Goal: Find specific page/section

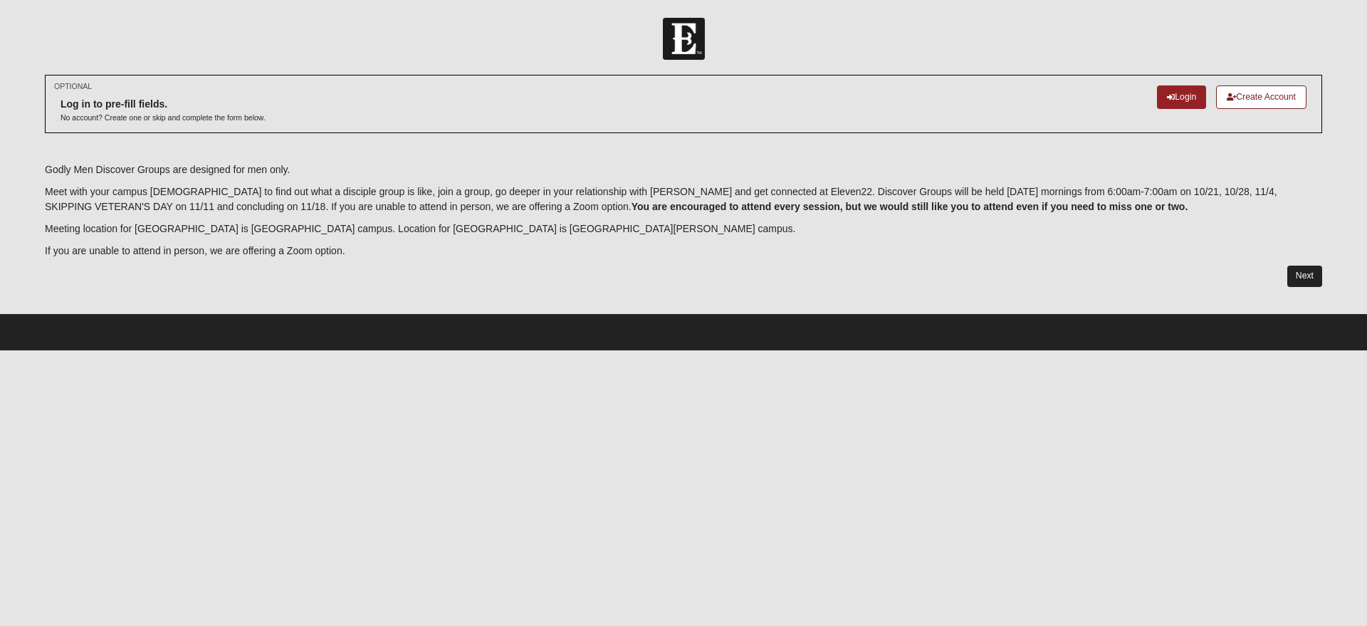
click at [1302, 267] on div "OPTIONAL Log in to pre-fill fields. No account? Create one or skip and complete…" at bounding box center [683, 181] width 1277 height 212
click at [1312, 283] on link "Next" at bounding box center [1304, 276] width 35 height 21
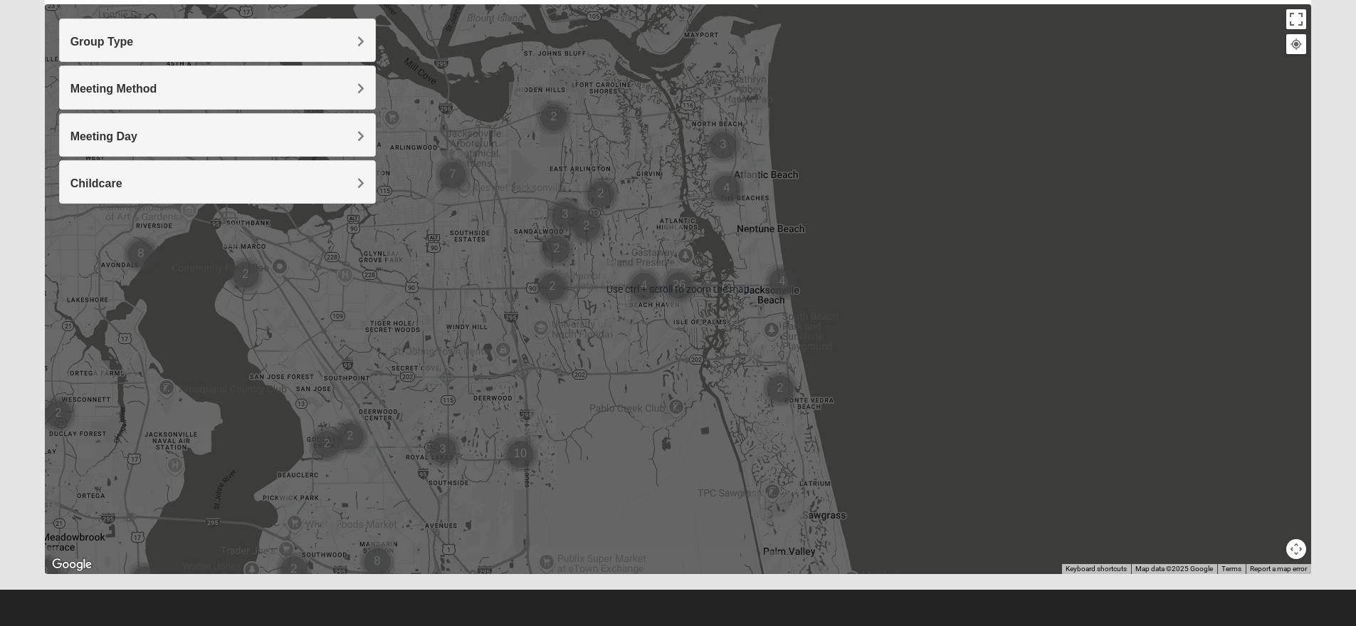
scroll to position [87, 0]
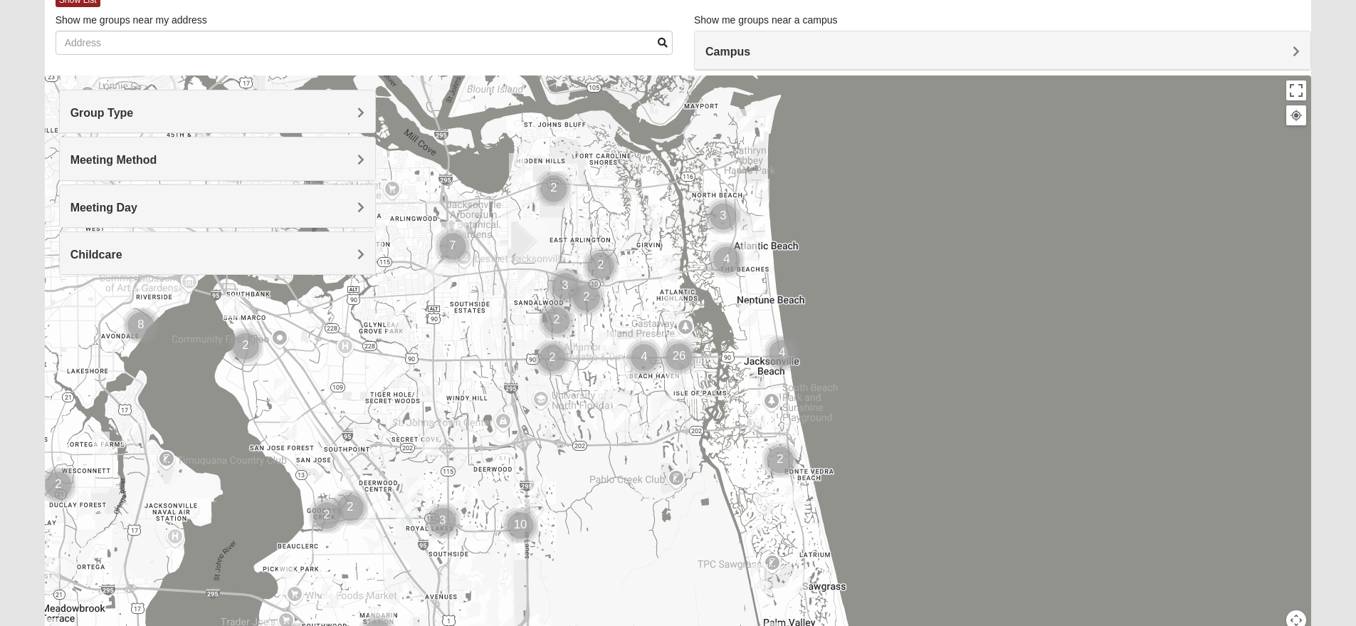
click at [642, 354] on img "Cluster of 4 groups" at bounding box center [644, 358] width 36 height 36
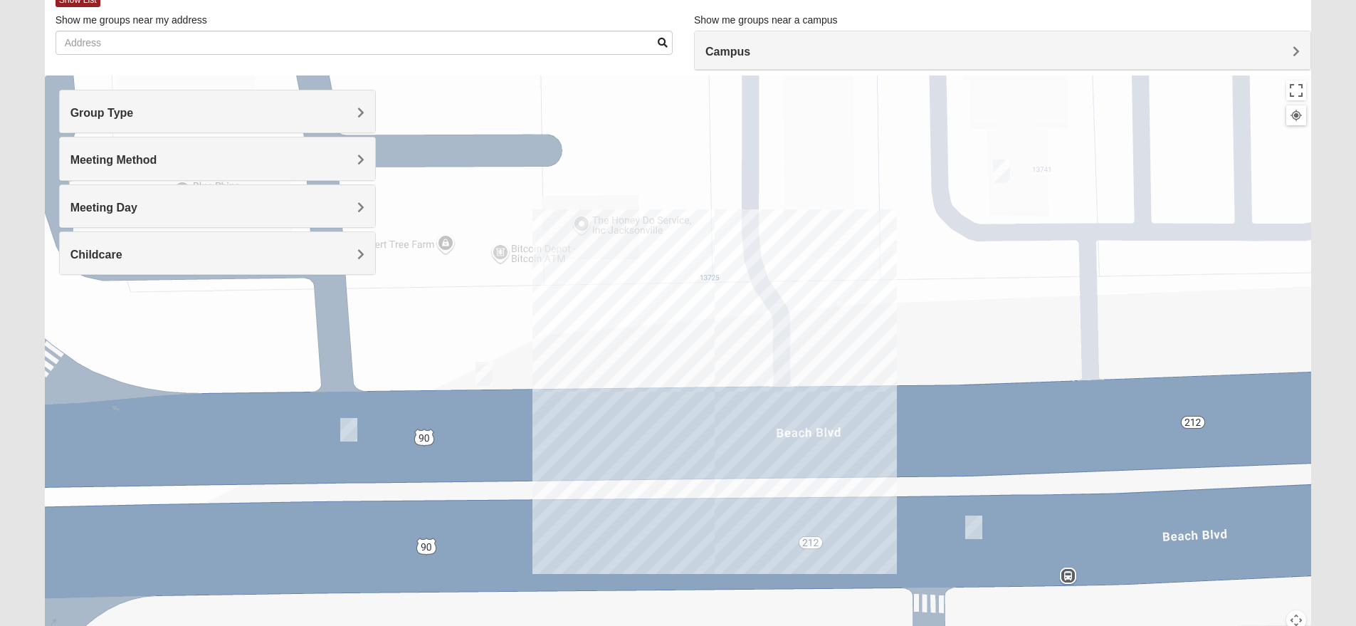
click at [485, 375] on img "Mens Dobson 32224" at bounding box center [484, 373] width 17 height 23
click at [349, 431] on img "1825 Womens Annis/Ferguson 32246" at bounding box center [348, 429] width 17 height 23
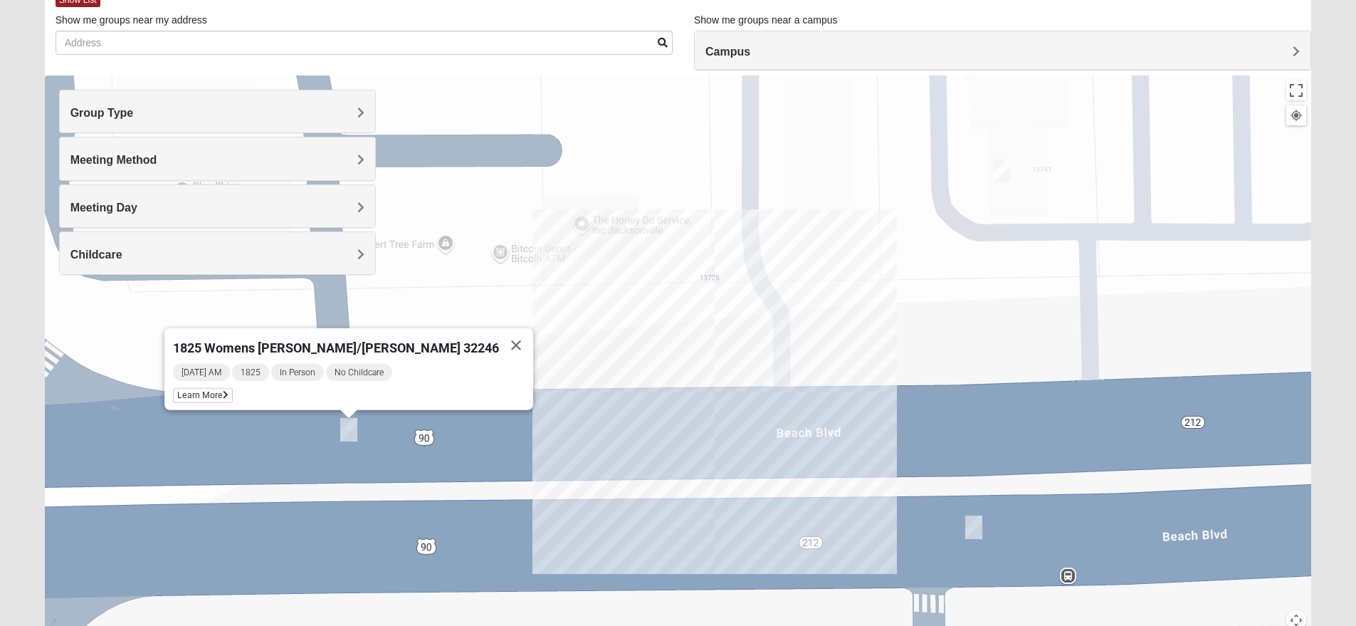
click at [1007, 174] on img "Mens Swaim 32224" at bounding box center [1001, 170] width 17 height 23
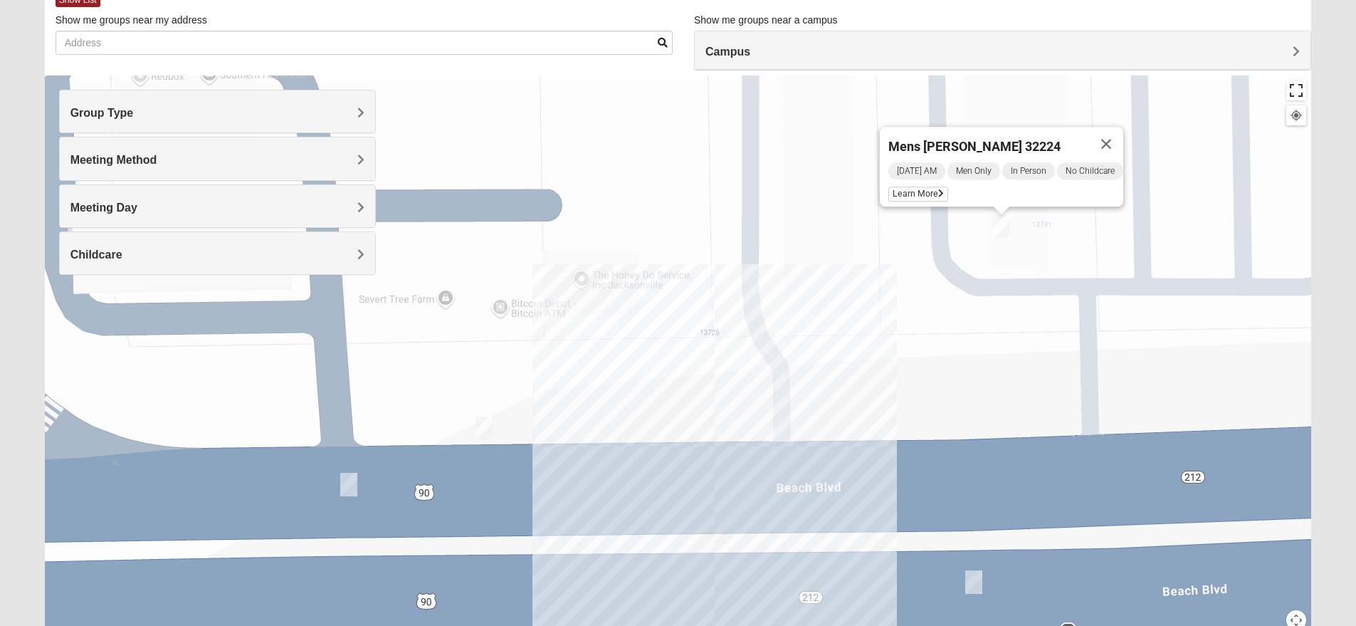
click at [1300, 92] on button "Toggle fullscreen view" at bounding box center [1296, 90] width 20 height 20
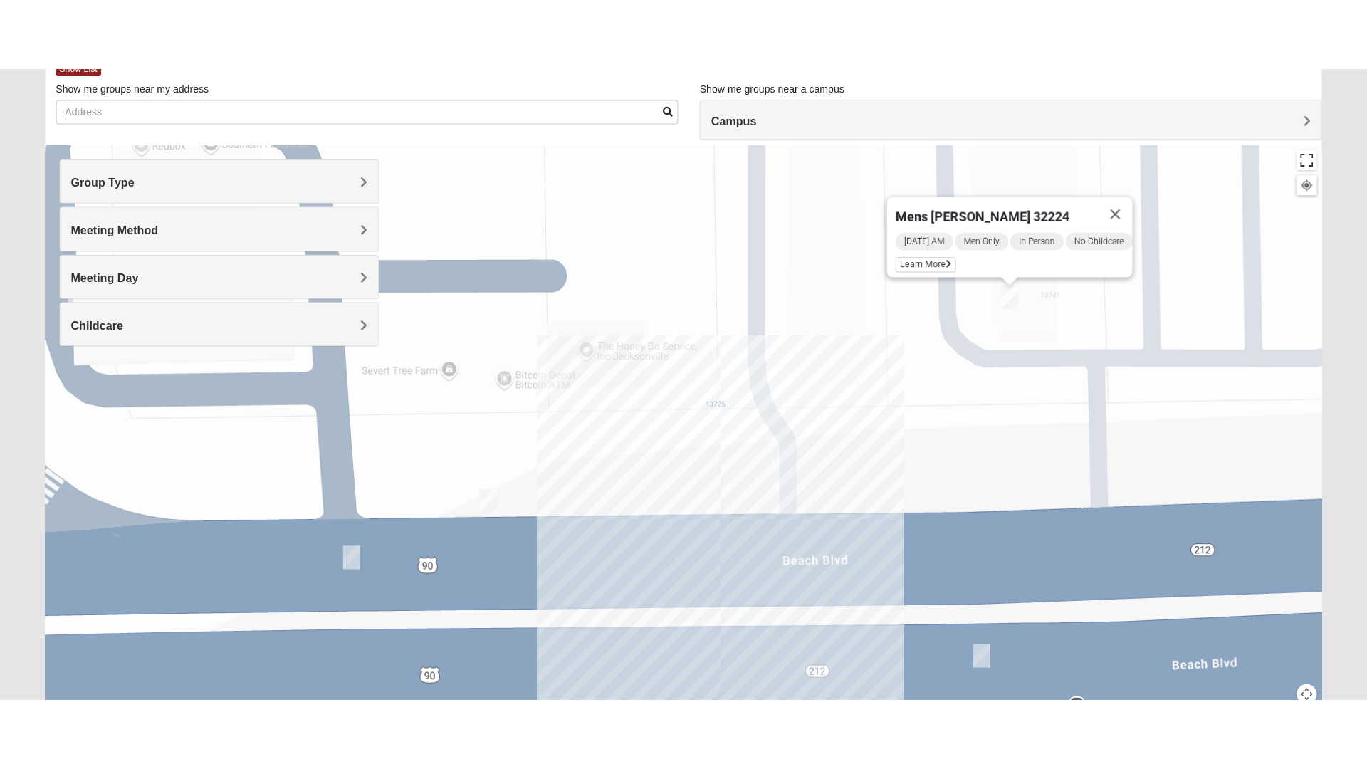
scroll to position [15, 0]
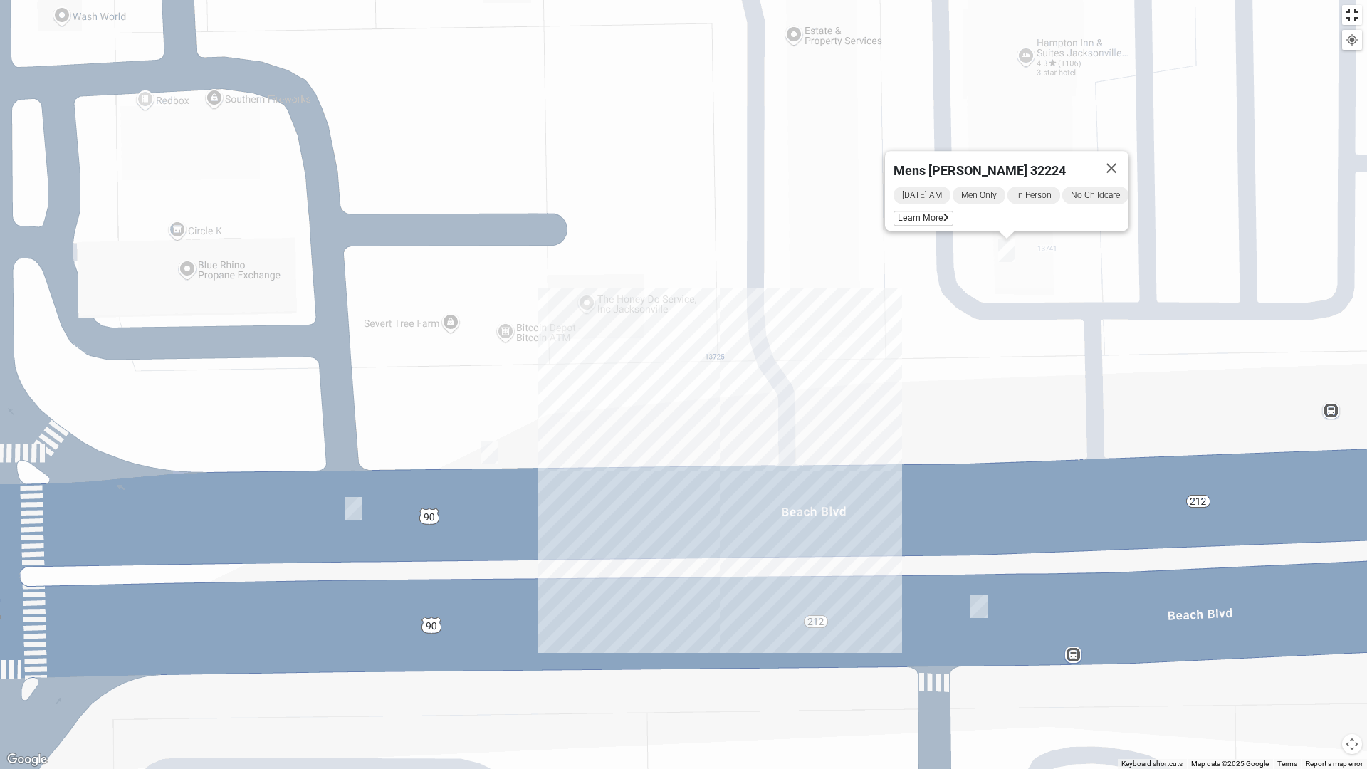
click at [1354, 16] on button "Toggle fullscreen view" at bounding box center [1352, 15] width 20 height 20
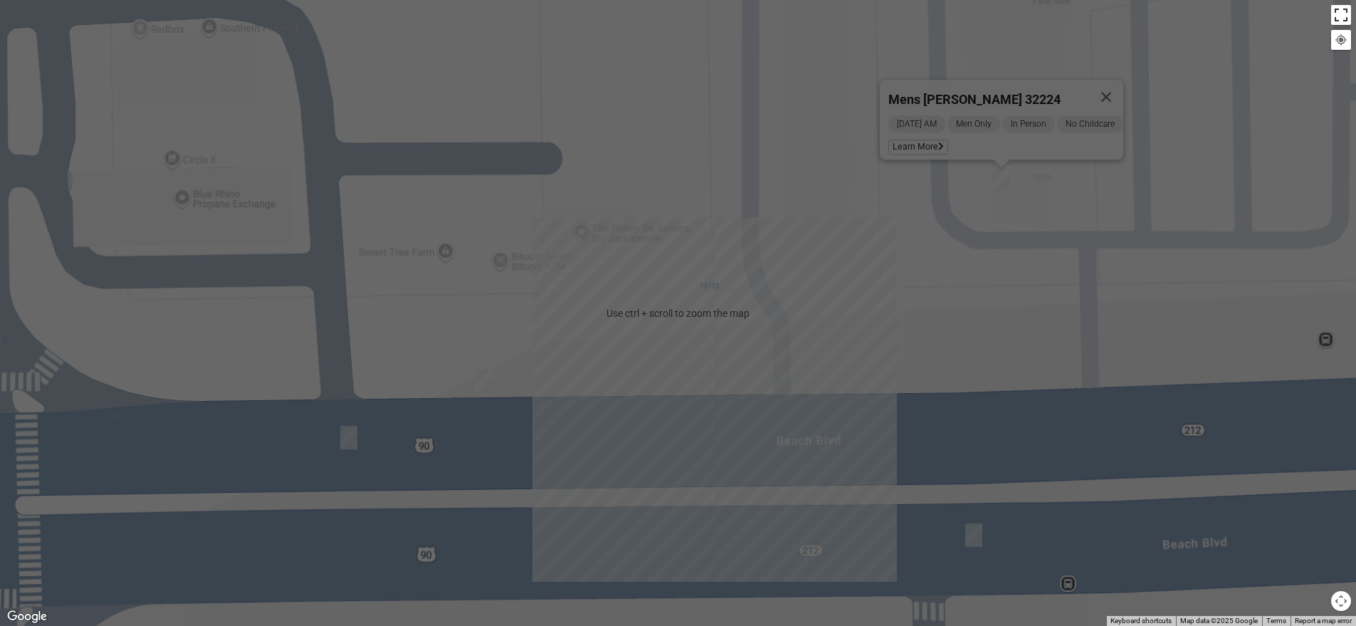
scroll to position [0, 0]
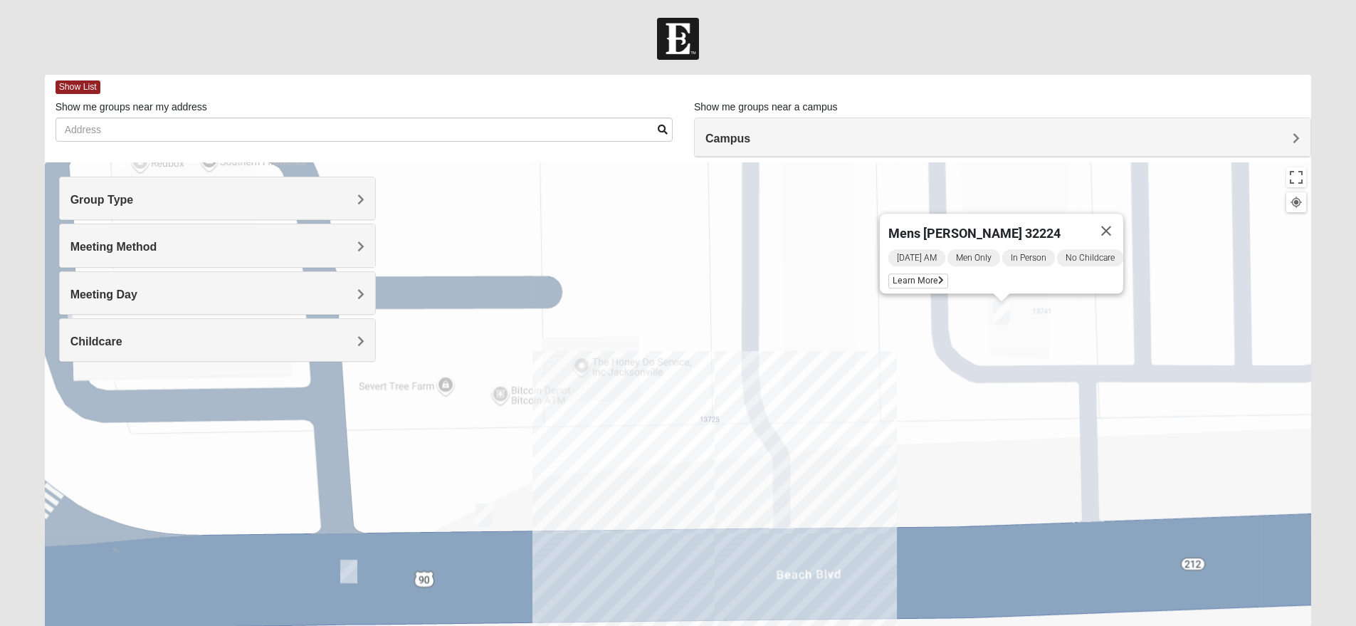
click at [171, 200] on h4 "Group Type" at bounding box center [217, 200] width 294 height 14
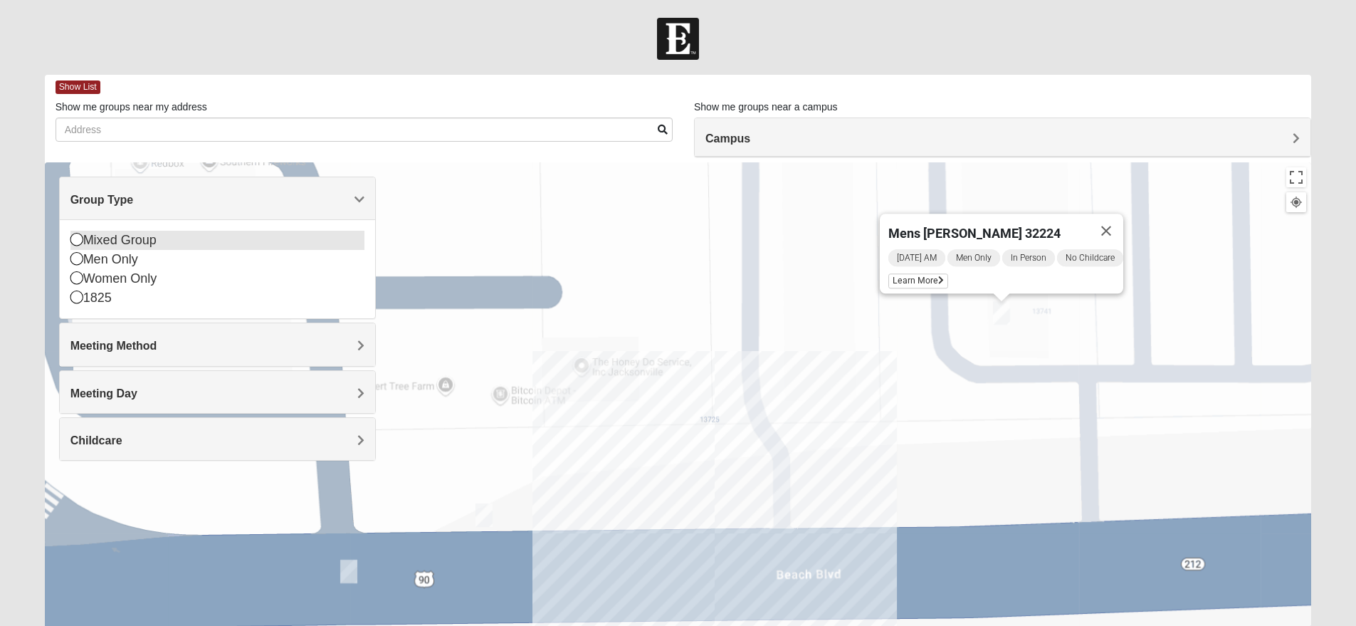
click at [78, 242] on icon at bounding box center [76, 239] width 13 height 13
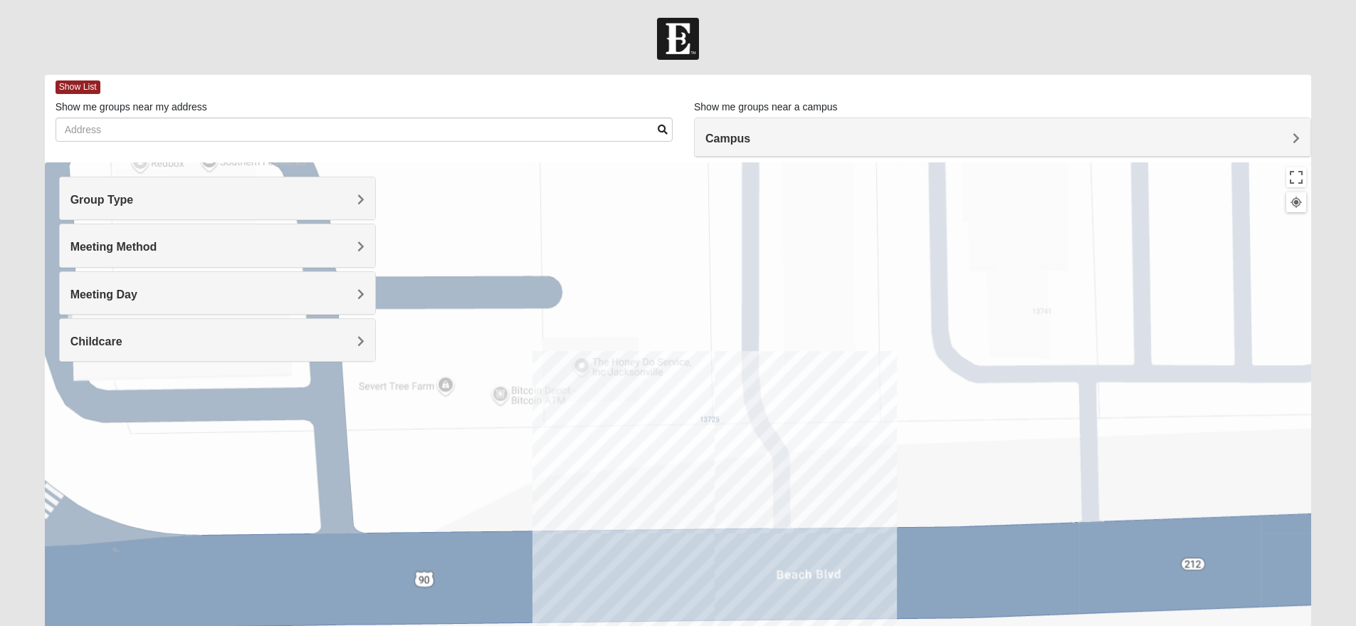
click at [321, 248] on h4 "Meeting Method" at bounding box center [217, 247] width 294 height 14
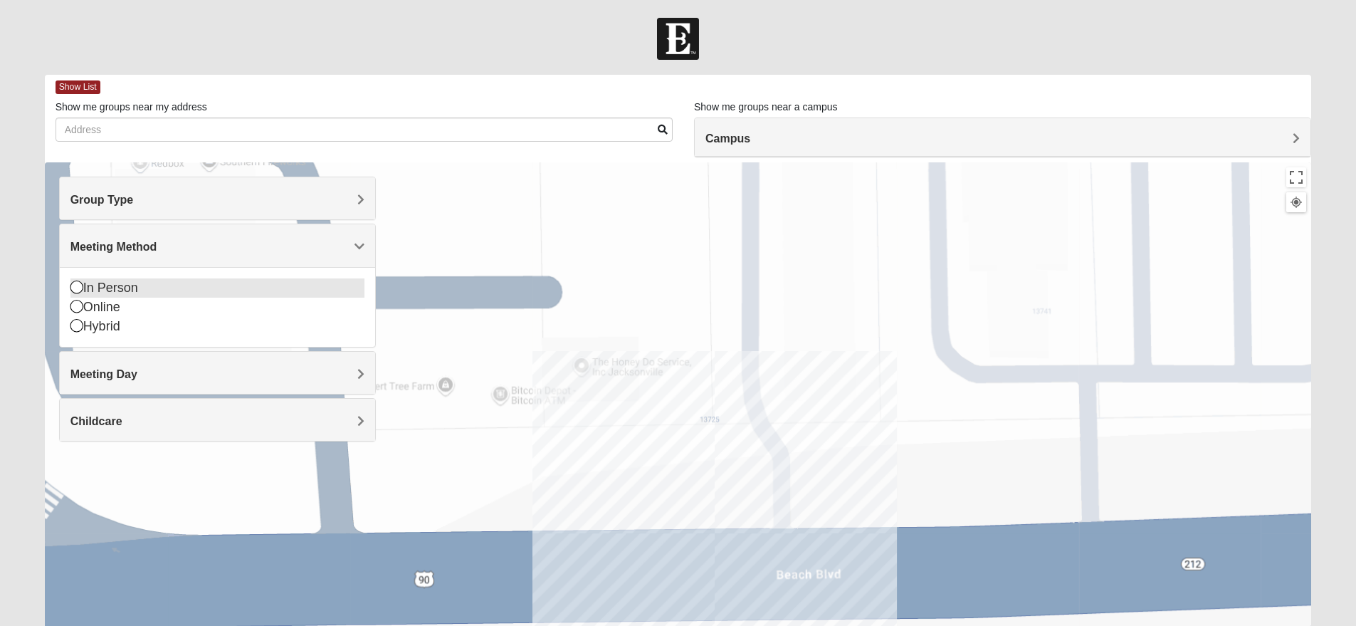
click at [78, 289] on icon at bounding box center [76, 286] width 13 height 13
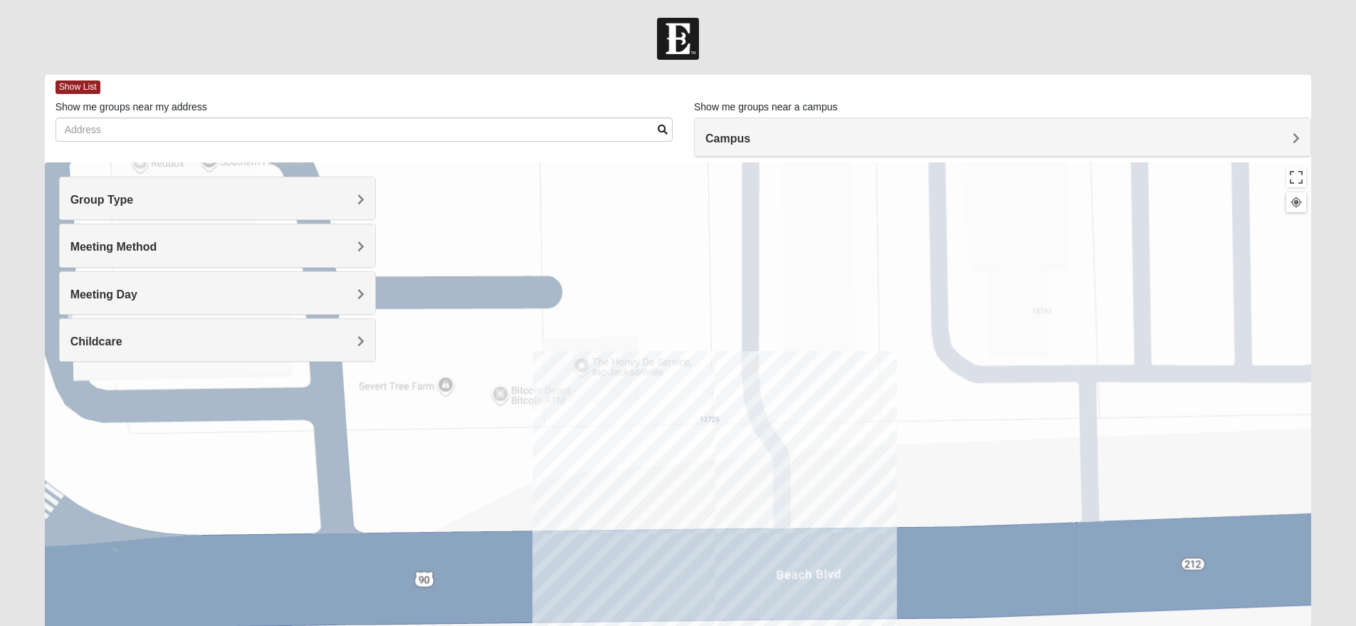
click at [312, 283] on div "Meeting Day" at bounding box center [217, 293] width 315 height 42
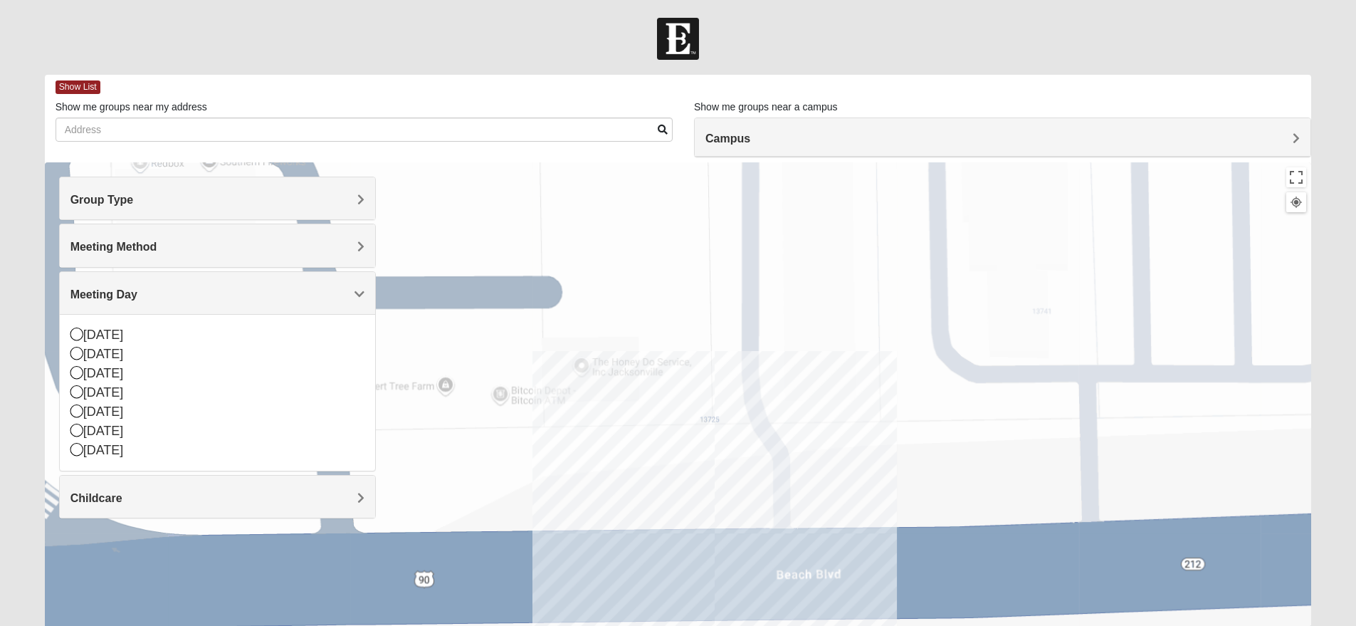
click at [312, 283] on div "Meeting Day" at bounding box center [217, 293] width 315 height 42
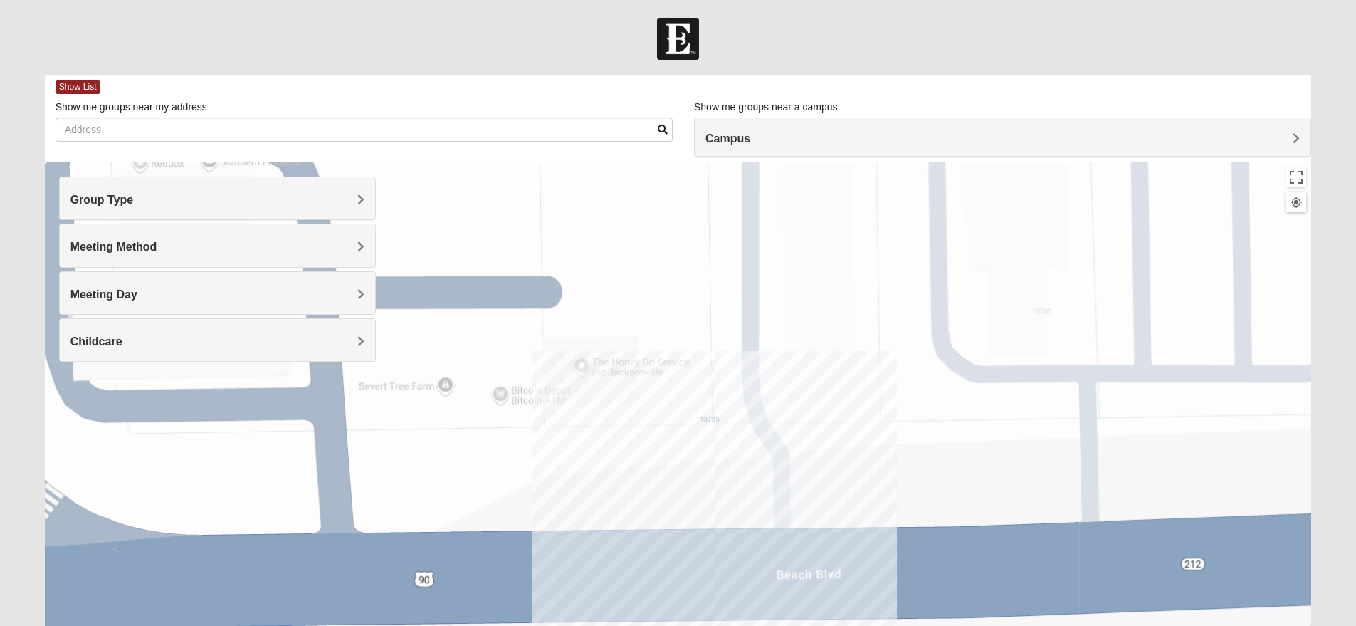
click at [271, 335] on h4 "Childcare" at bounding box center [217, 342] width 294 height 14
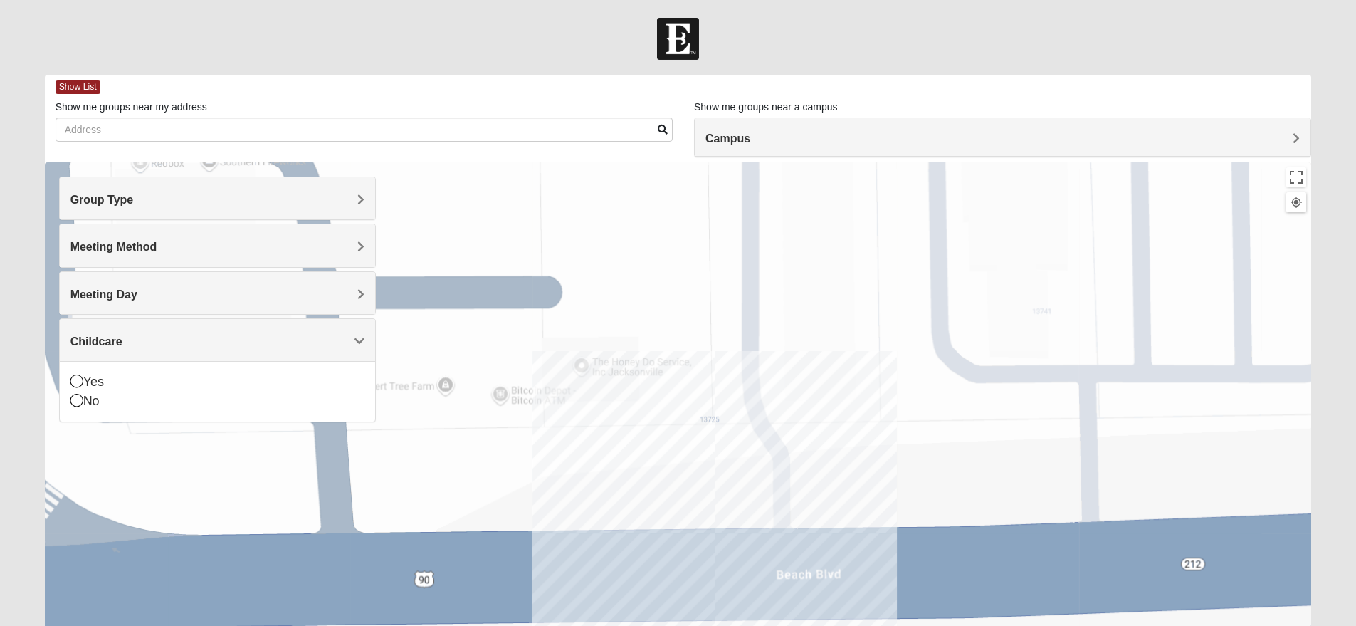
click at [291, 344] on h4 "Childcare" at bounding box center [217, 342] width 294 height 14
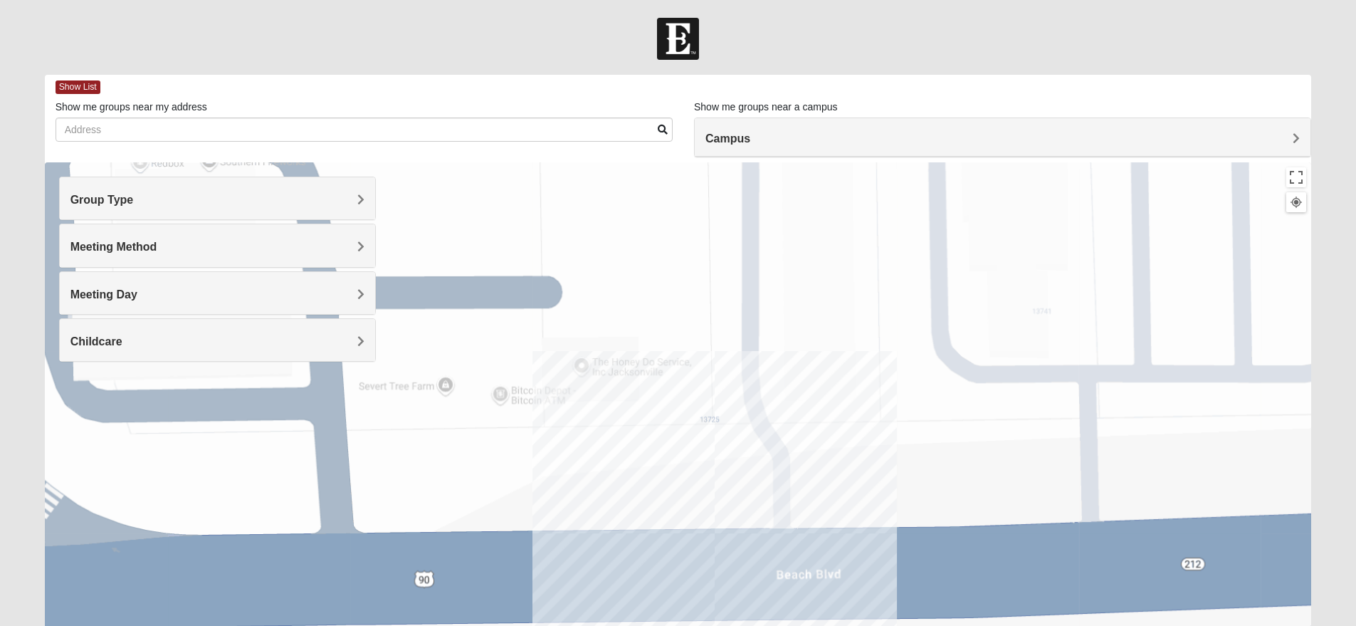
click at [1302, 210] on button at bounding box center [1296, 202] width 20 height 20
click at [1274, 196] on div at bounding box center [678, 447] width 1267 height 570
click at [1061, 345] on div at bounding box center [678, 447] width 1267 height 570
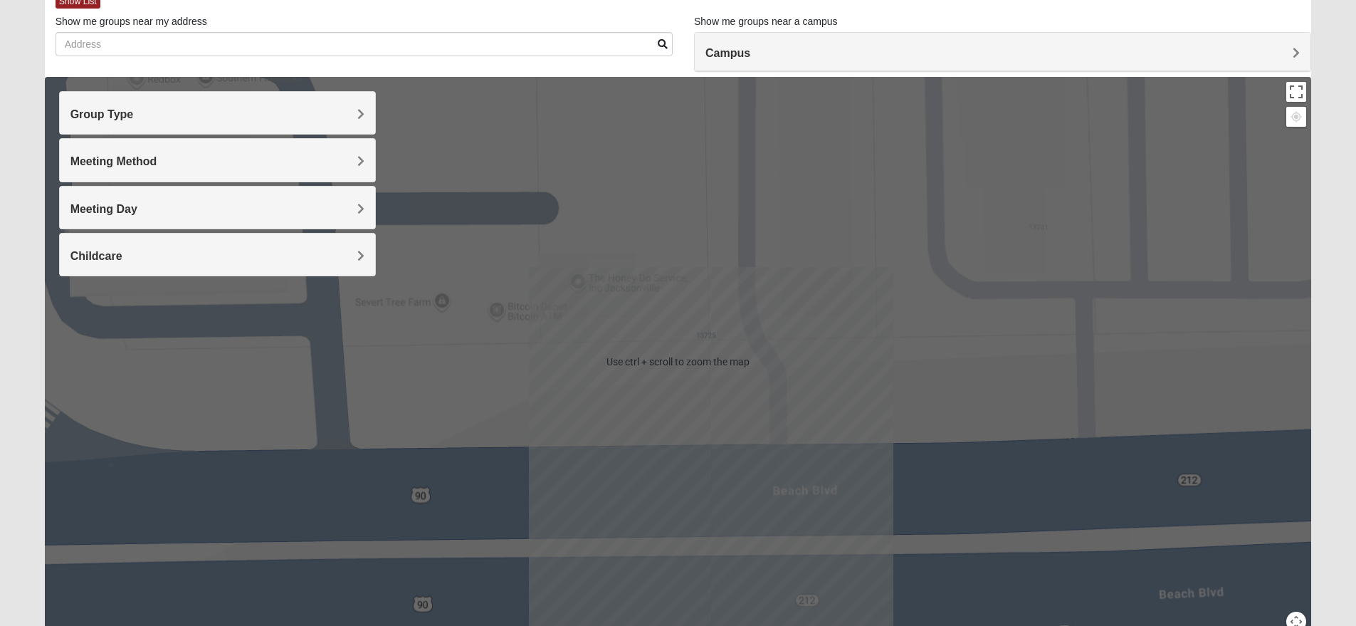
scroll to position [158, 0]
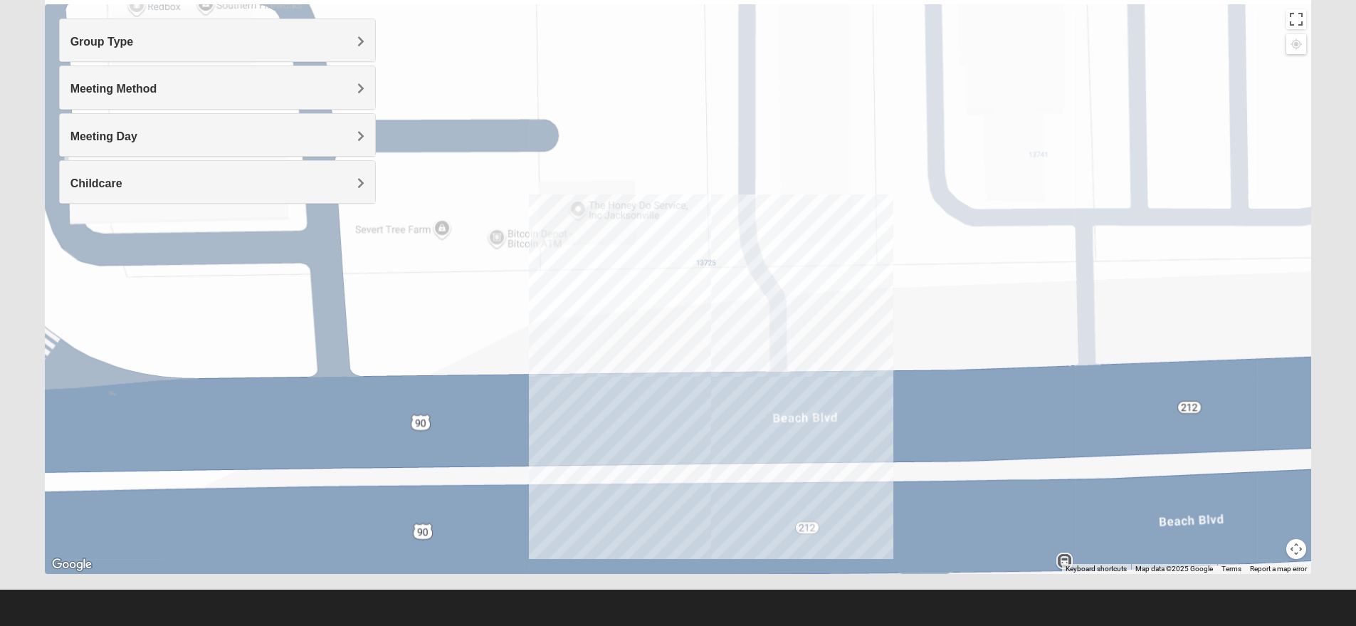
click at [1301, 555] on button "Map camera controls" at bounding box center [1296, 549] width 20 height 20
click at [1274, 552] on button "Zoom out" at bounding box center [1272, 549] width 20 height 20
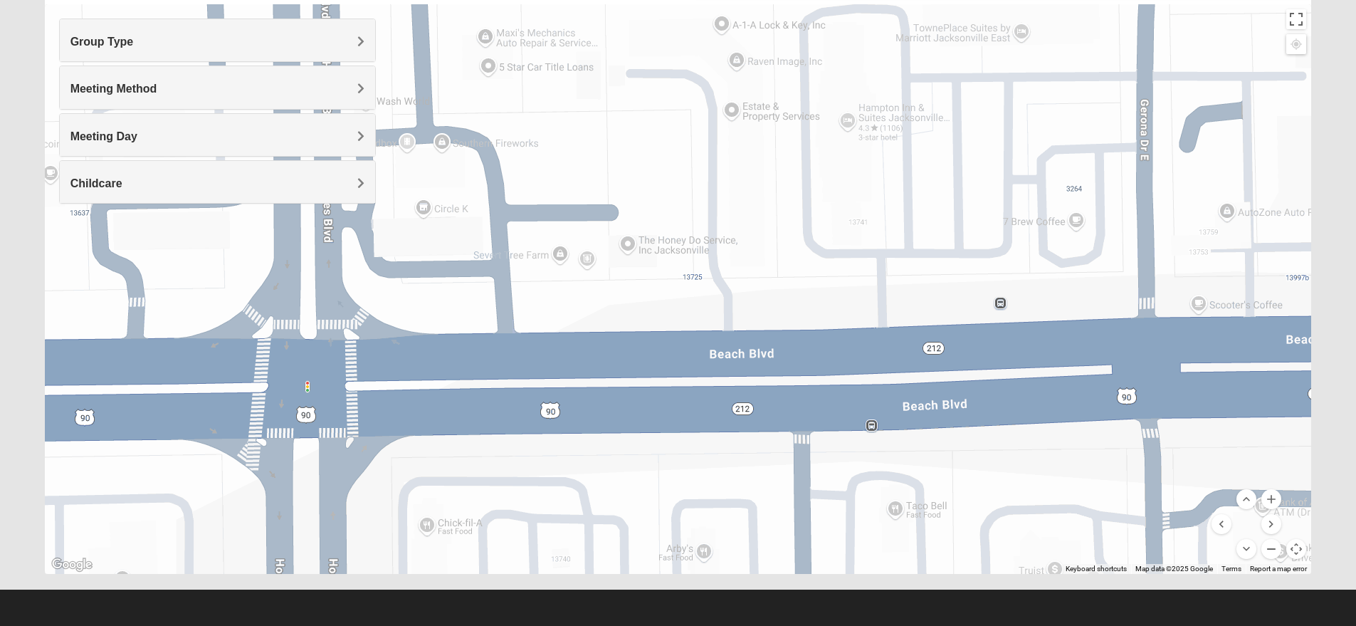
click at [1274, 552] on button "Zoom out" at bounding box center [1272, 549] width 20 height 20
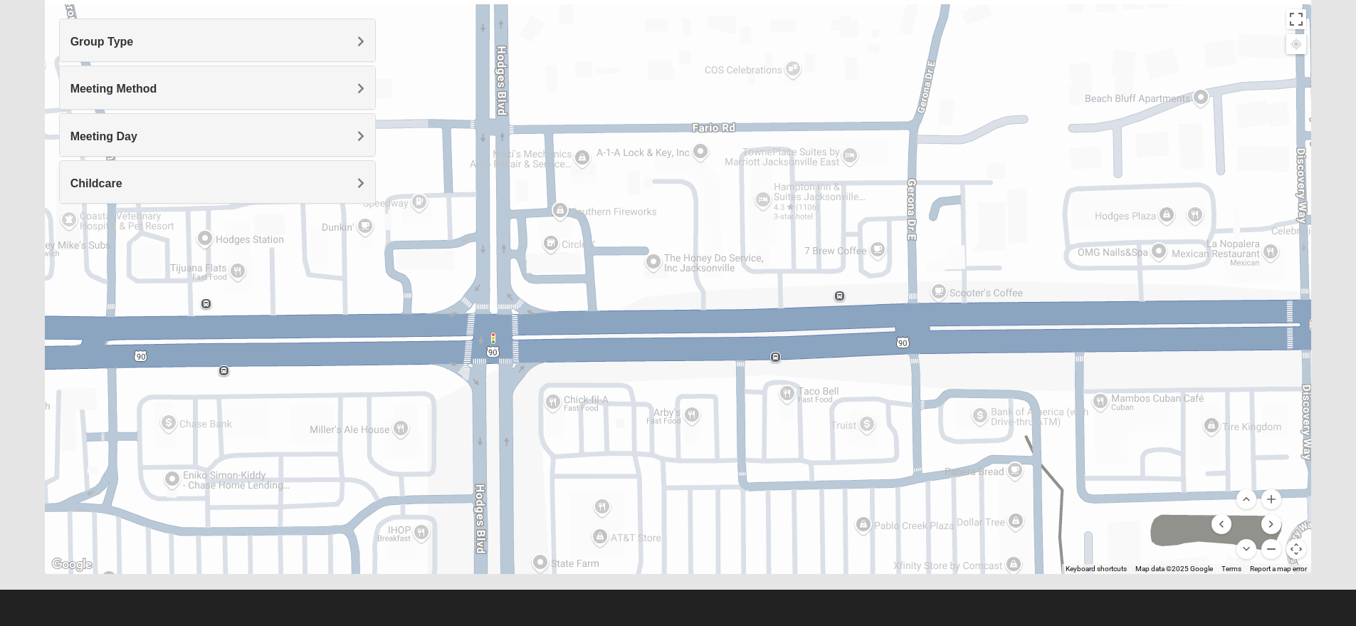
click at [1274, 552] on button "Zoom out" at bounding box center [1272, 549] width 20 height 20
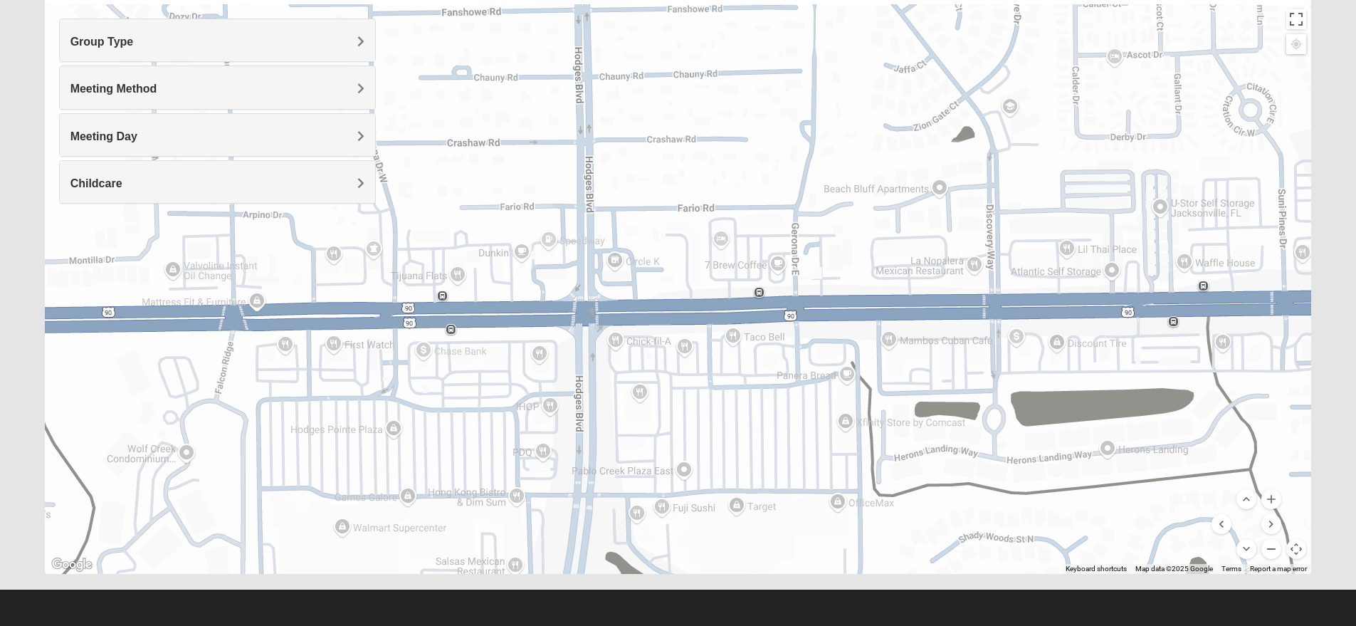
click at [1274, 552] on button "Zoom out" at bounding box center [1272, 549] width 20 height 20
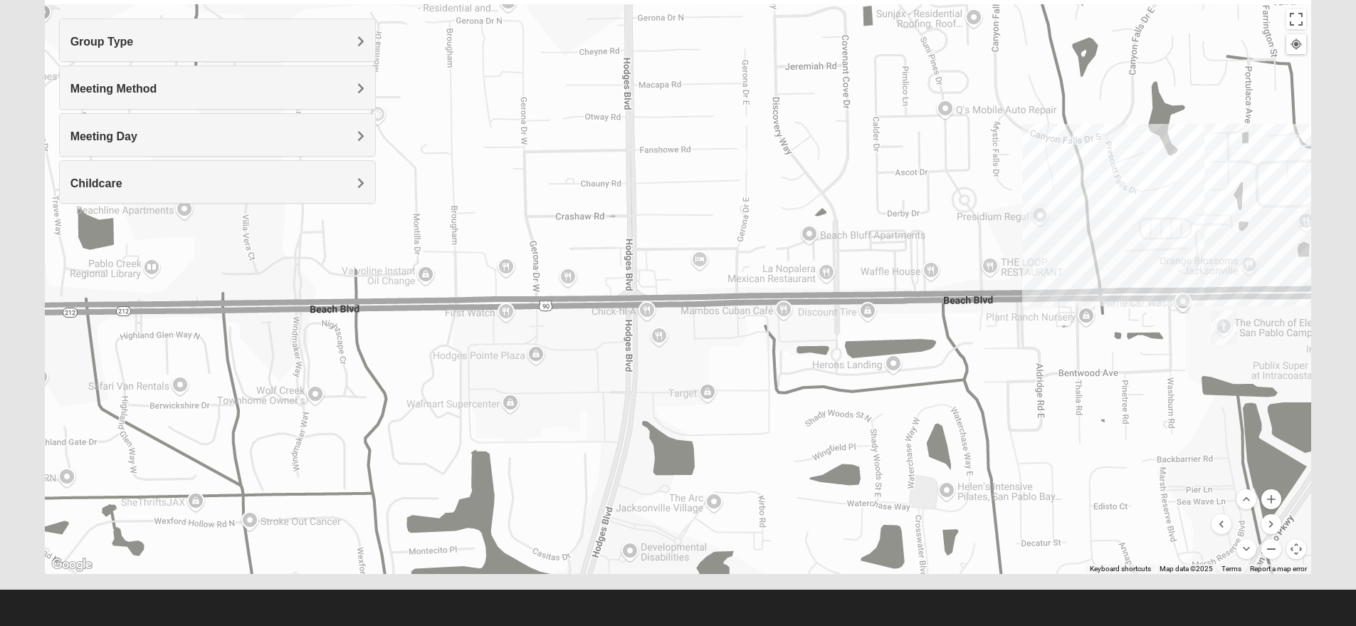
click at [1274, 552] on button "Zoom out" at bounding box center [1272, 549] width 20 height 20
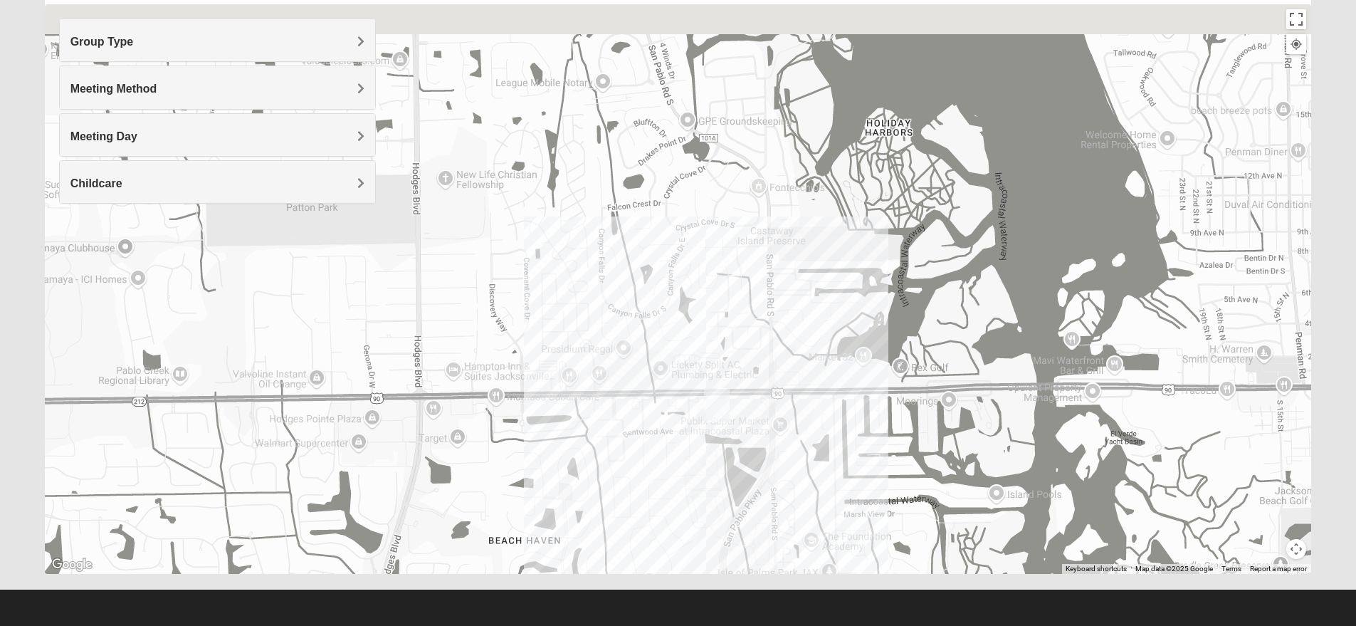
drag, startPoint x: 978, startPoint y: 388, endPoint x: 757, endPoint y: 500, distance: 247.7
click at [757, 500] on div at bounding box center [678, 289] width 1267 height 570
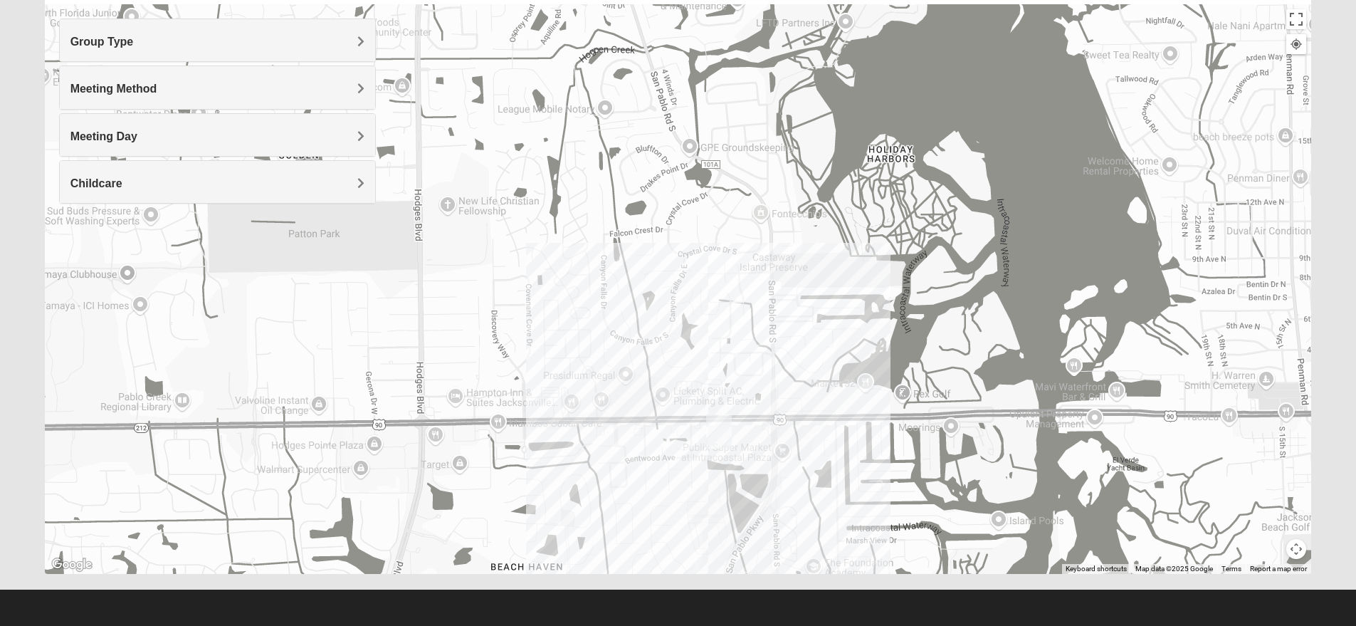
click at [1300, 550] on button "Map camera controls" at bounding box center [1296, 549] width 20 height 20
click at [1275, 553] on button "Zoom out" at bounding box center [1272, 549] width 20 height 20
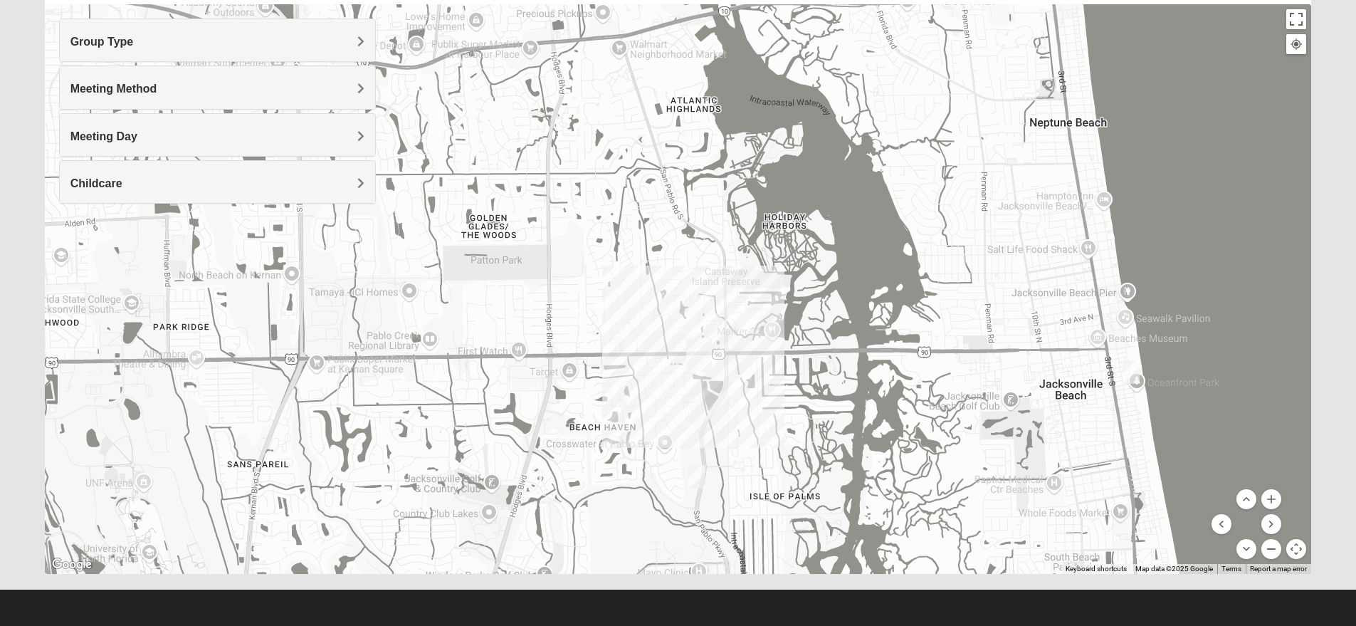
click at [1275, 553] on button "Zoom out" at bounding box center [1272, 549] width 20 height 20
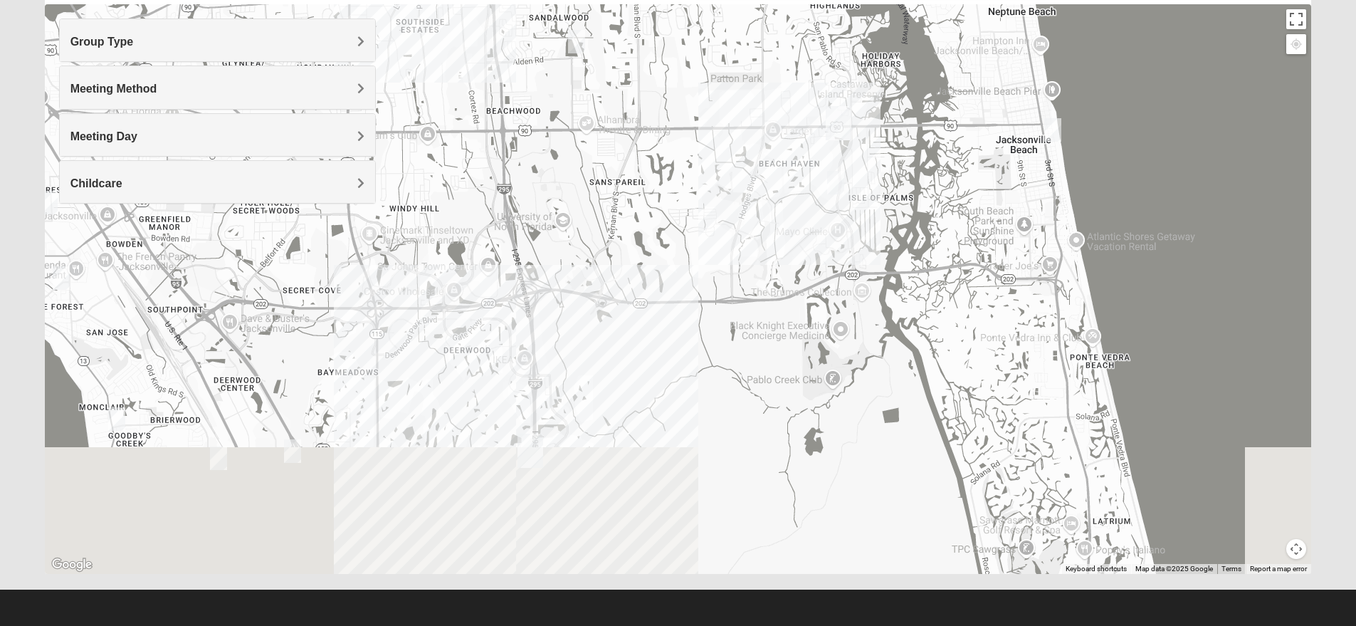
drag, startPoint x: 780, startPoint y: 350, endPoint x: 931, endPoint y: 123, distance: 272.1
click at [931, 125] on div at bounding box center [678, 289] width 1267 height 570
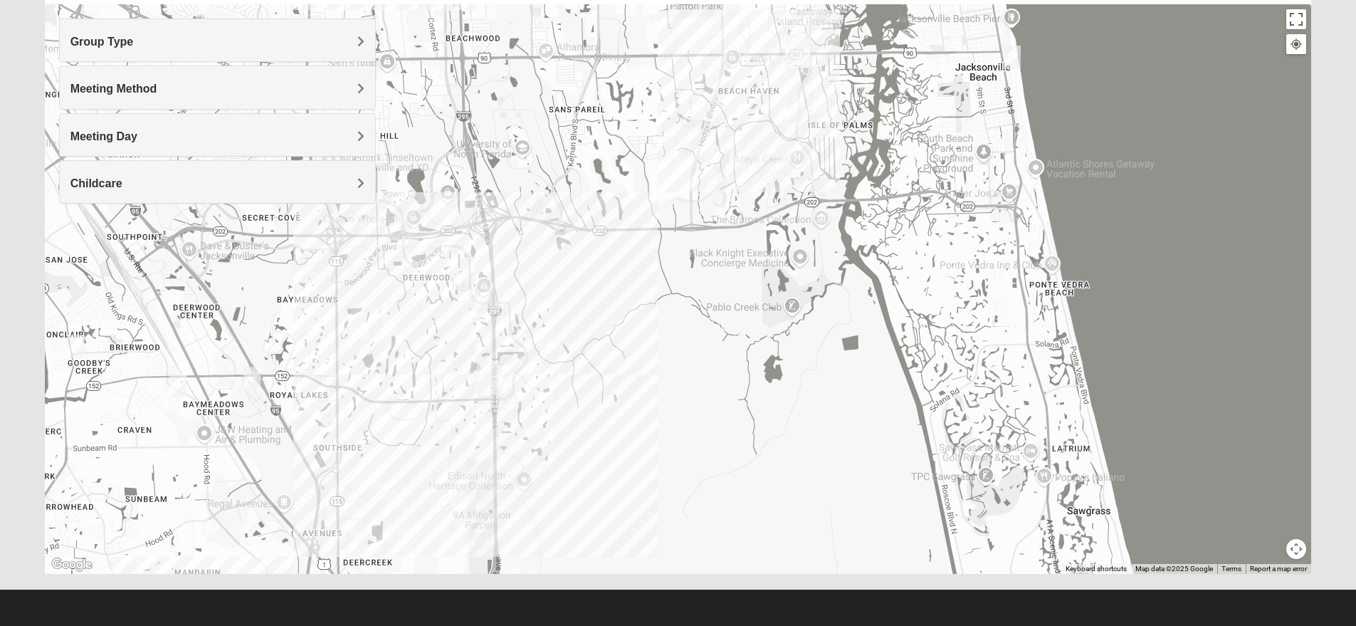
drag, startPoint x: 724, startPoint y: 434, endPoint x: 691, endPoint y: 402, distance: 46.3
click at [691, 402] on div at bounding box center [678, 289] width 1267 height 570
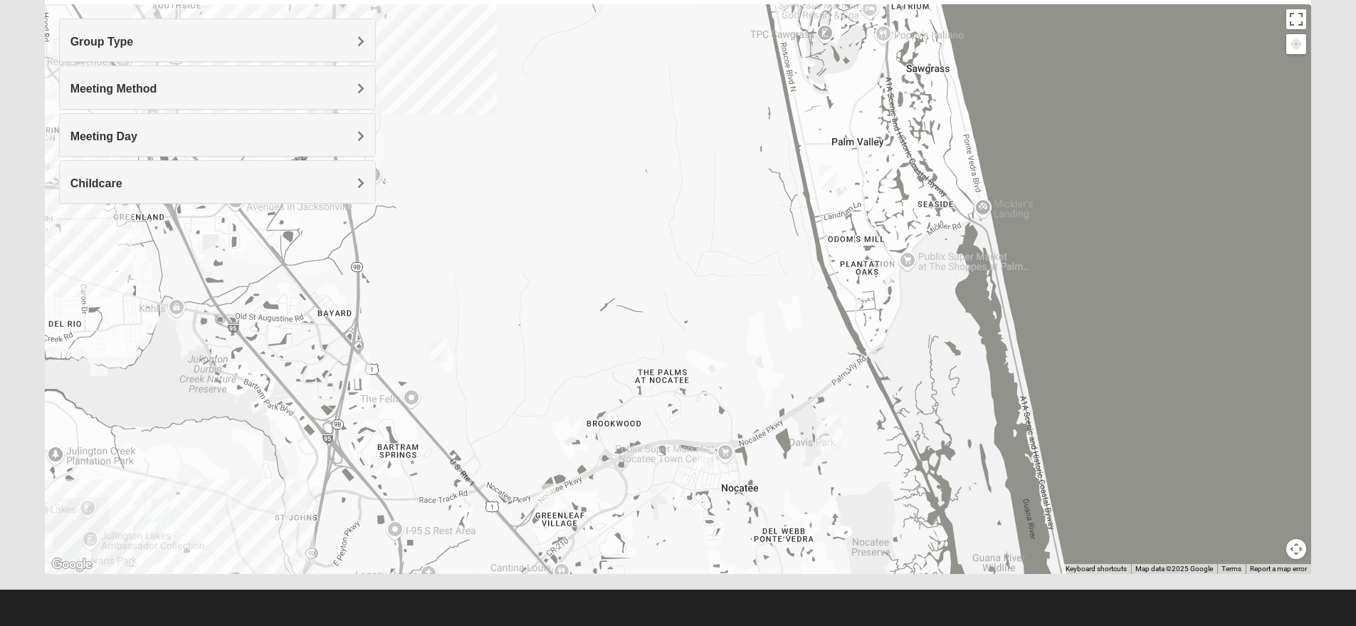
drag, startPoint x: 995, startPoint y: 475, endPoint x: 859, endPoint y: 43, distance: 453.2
click at [859, 51] on div at bounding box center [678, 289] width 1267 height 570
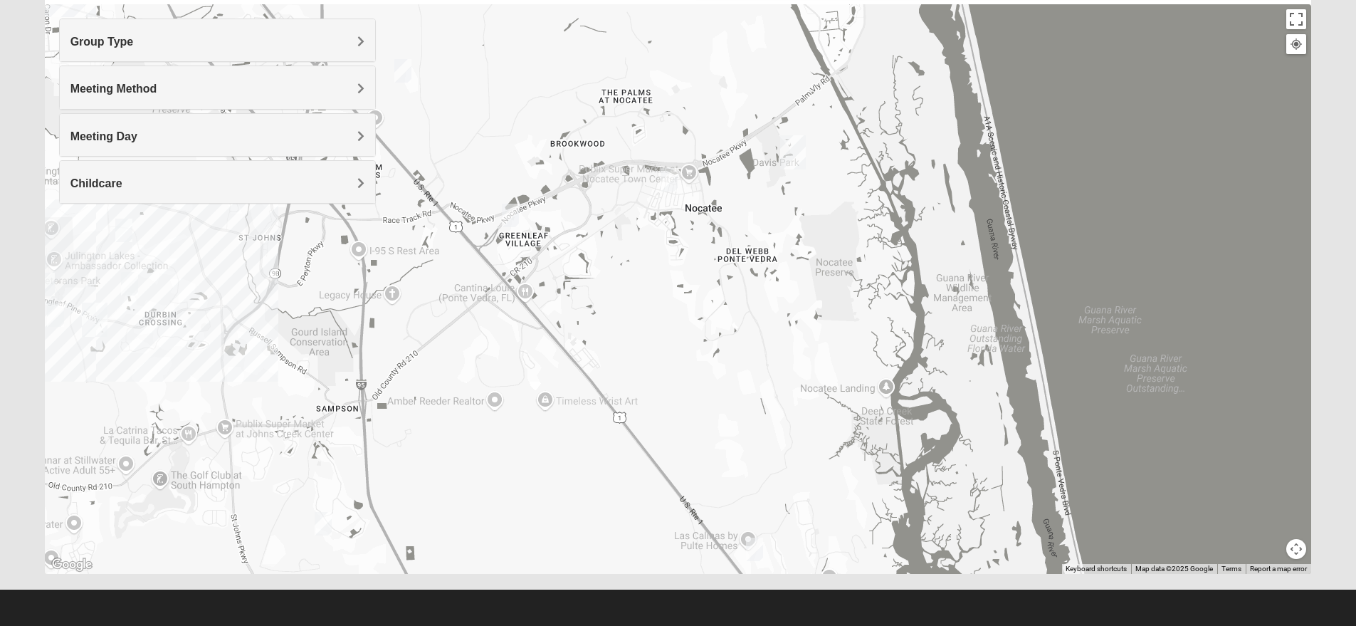
click at [1301, 555] on button "Map camera controls" at bounding box center [1296, 549] width 20 height 20
click at [1271, 550] on button "Zoom out" at bounding box center [1272, 549] width 20 height 20
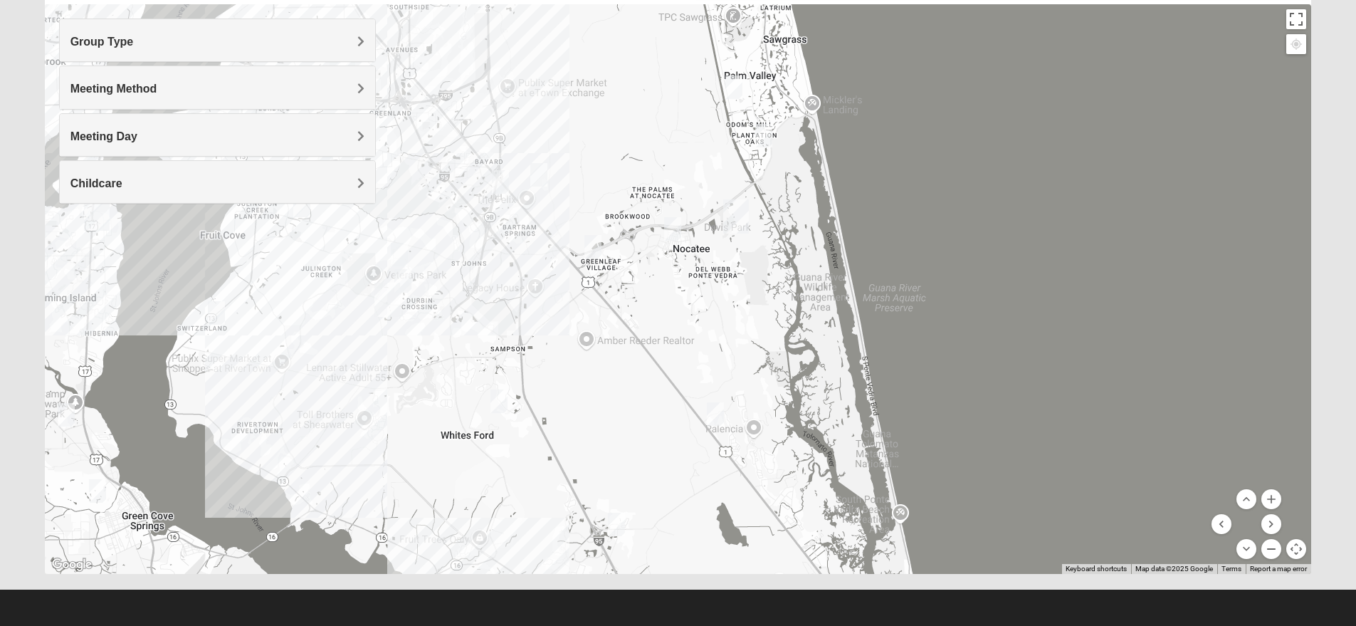
click at [1271, 550] on button "Zoom out" at bounding box center [1272, 549] width 20 height 20
